Goal: Task Accomplishment & Management: Use online tool/utility

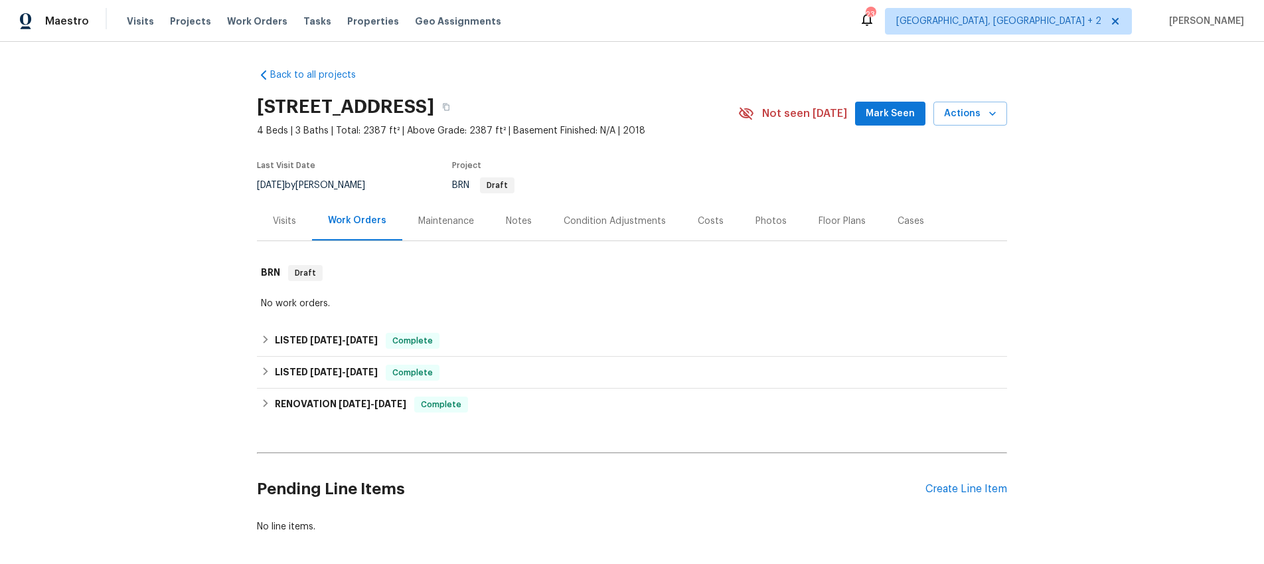
click at [288, 221] on div "Visits" at bounding box center [284, 221] width 23 height 13
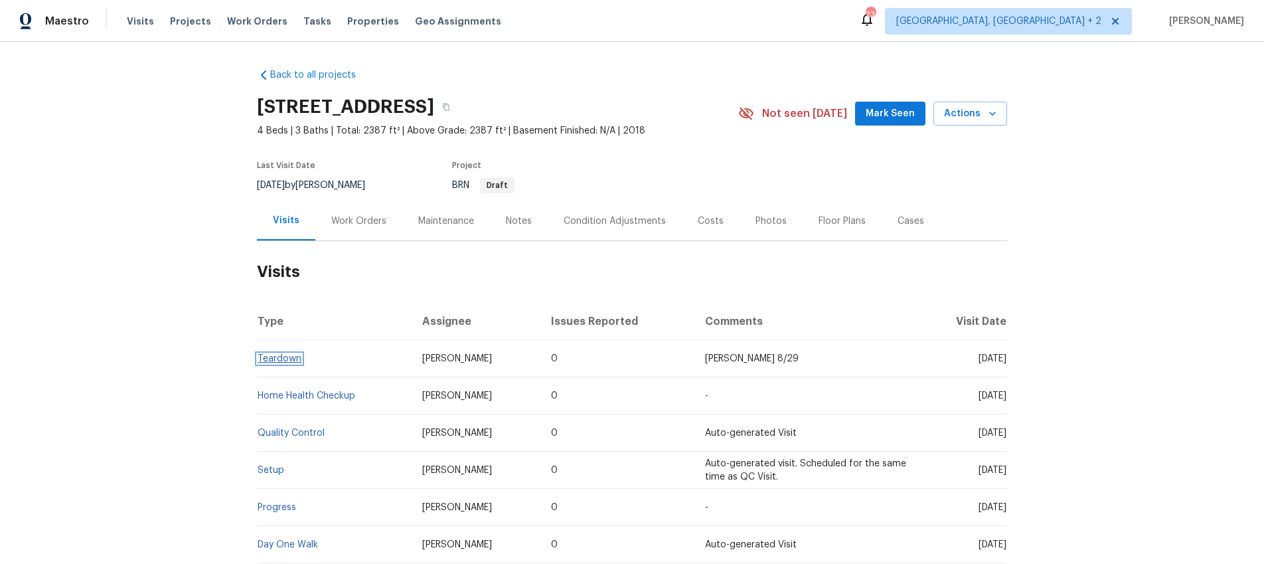
click at [280, 358] on link "Teardown" at bounding box center [280, 358] width 44 height 9
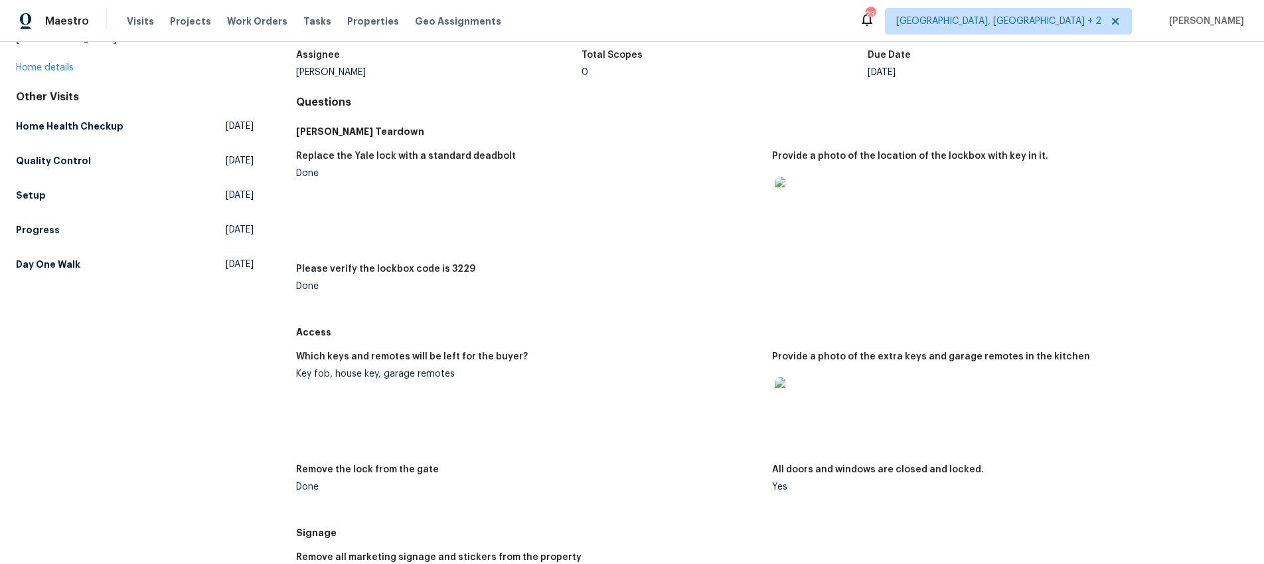
scroll to position [252, 0]
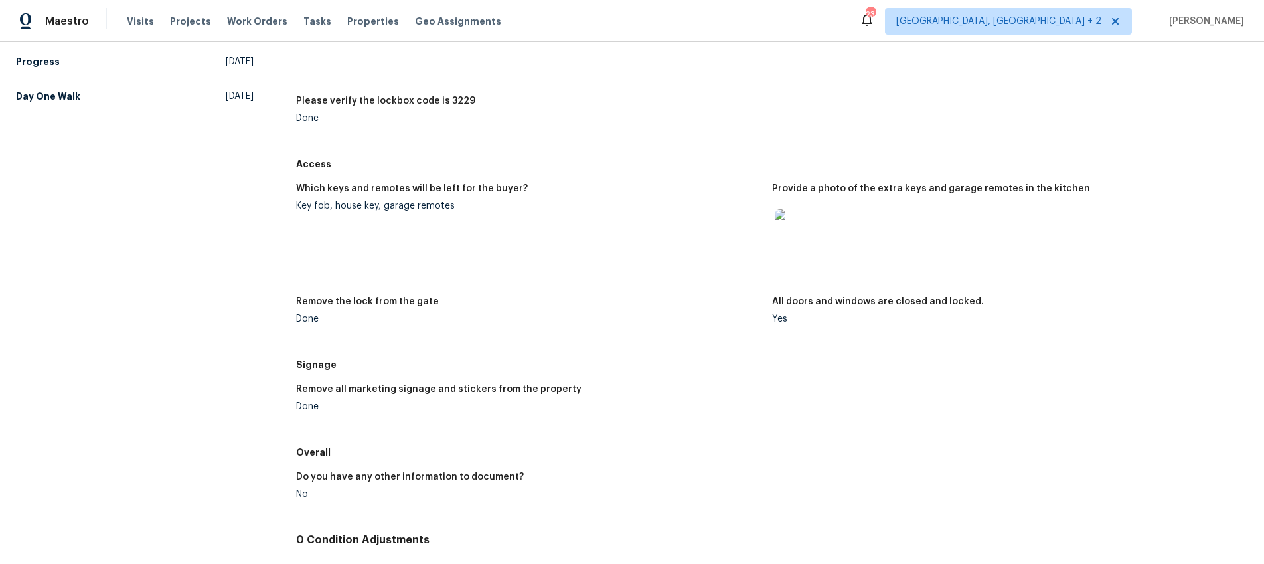
click at [807, 238] on img at bounding box center [796, 230] width 43 height 43
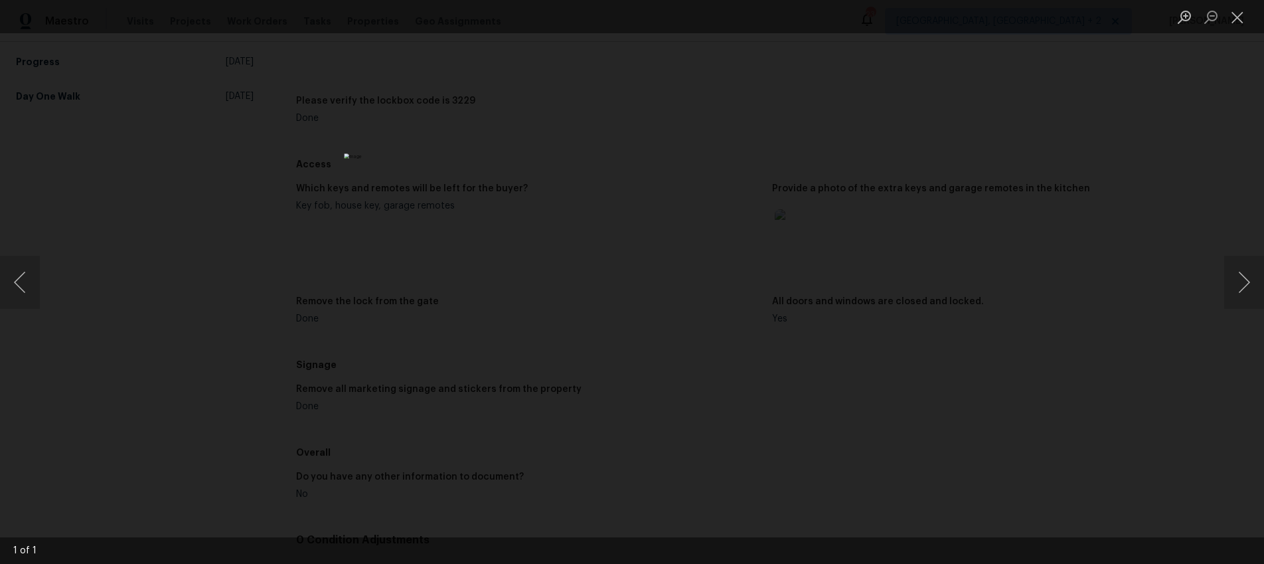
click at [902, 359] on div "Lightbox" at bounding box center [632, 282] width 1264 height 564
